Goal: Task Accomplishment & Management: Use online tool/utility

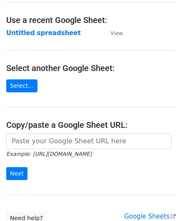
scroll to position [42, 0]
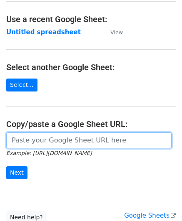
click at [30, 136] on input "url" at bounding box center [89, 140] width 166 height 16
paste input "[URL][DOMAIN_NAME]"
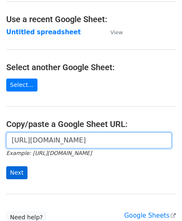
type input "[URL][DOMAIN_NAME]"
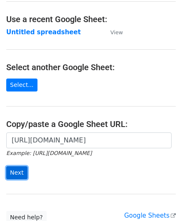
click at [13, 173] on input "Next" at bounding box center [16, 172] width 21 height 13
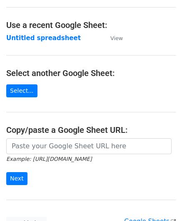
scroll to position [42, 0]
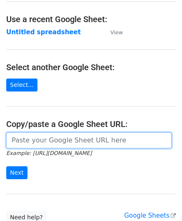
click at [37, 137] on input "url" at bounding box center [89, 140] width 166 height 16
paste input "https://docs.google.com/spreadsheets/d/1LAYeREfiDq40fOaPJe2N3DFNw78kEMx72rb2R1F…"
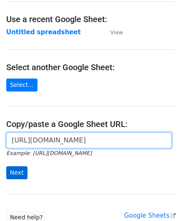
type input "https://docs.google.com/spreadsheets/d/1LAYeREfiDq40fOaPJe2N3DFNw78kEMx72rb2R1F…"
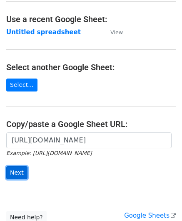
scroll to position [0, 0]
click at [15, 170] on input "Next" at bounding box center [16, 172] width 21 height 13
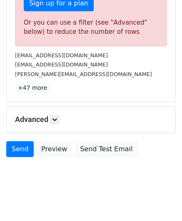
scroll to position [281, 0]
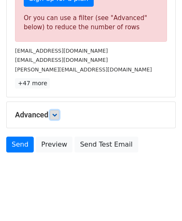
click at [59, 115] on link at bounding box center [54, 114] width 9 height 9
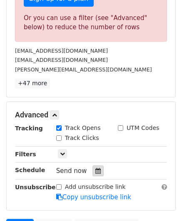
click at [95, 169] on icon at bounding box center [97, 171] width 5 height 6
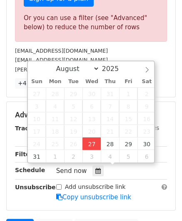
type input "2025-08-27 12:00"
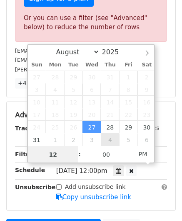
paste input "6"
type input "6"
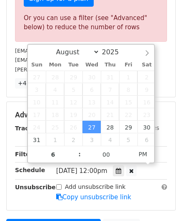
type input "2025-08-27 18:00"
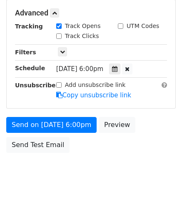
scroll to position [283, 0]
